Goal: Navigation & Orientation: Understand site structure

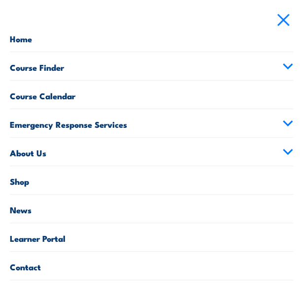
scroll to position [11, 0]
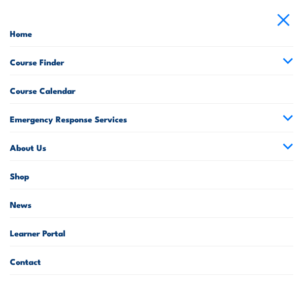
click at [201, 161] on link "Shop" at bounding box center [151, 175] width 283 height 28
click at [252, 156] on link "About Us" at bounding box center [151, 146] width 283 height 28
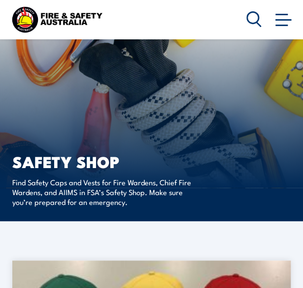
click at [280, 26] on span at bounding box center [281, 25] width 12 height 1
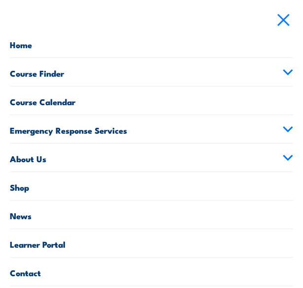
click at [253, 160] on link "About Us" at bounding box center [151, 158] width 283 height 28
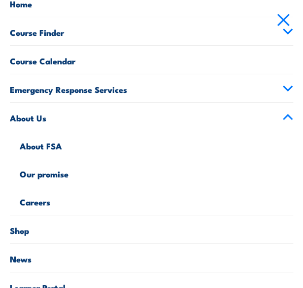
scroll to position [53, 0]
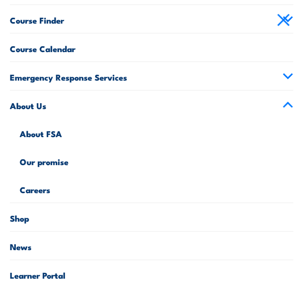
click at [161, 149] on link "Our promise" at bounding box center [156, 161] width 273 height 28
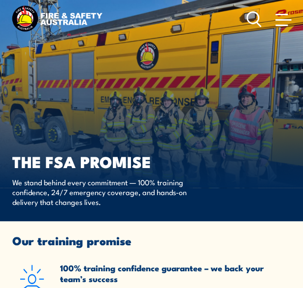
click at [281, 26] on span at bounding box center [281, 25] width 12 height 1
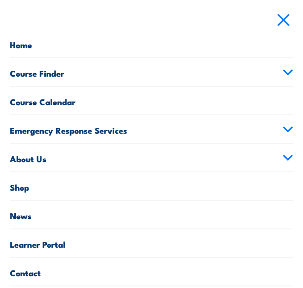
click at [211, 162] on link "About Us" at bounding box center [151, 158] width 283 height 28
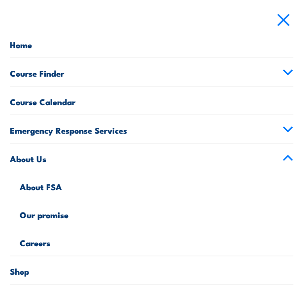
click at [191, 190] on link "About FSA" at bounding box center [156, 186] width 273 height 28
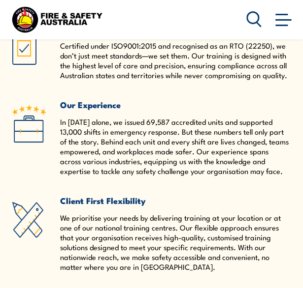
scroll to position [707, 0]
